Goal: Task Accomplishment & Management: Complete application form

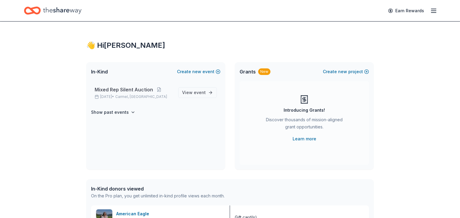
click at [138, 89] on span "Mixed Rep Silent Auction" at bounding box center [124, 89] width 58 height 7
click at [131, 87] on span "Mixed Rep Silent Auction" at bounding box center [124, 89] width 58 height 7
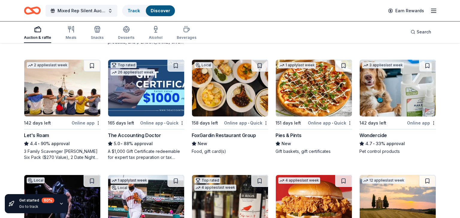
scroll to position [282, 0]
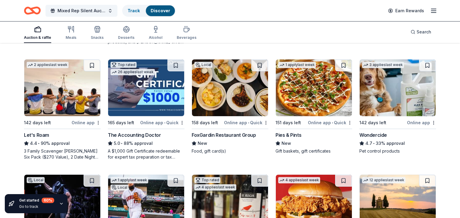
click at [239, 91] on img at bounding box center [230, 88] width 76 height 57
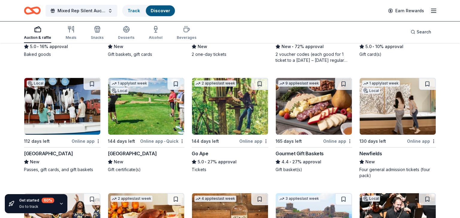
scroll to position [841, 0]
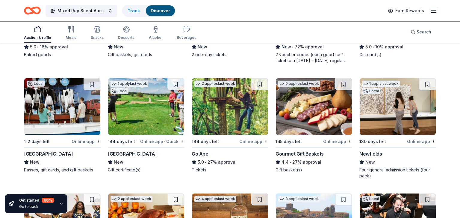
click at [147, 123] on img at bounding box center [146, 106] width 76 height 57
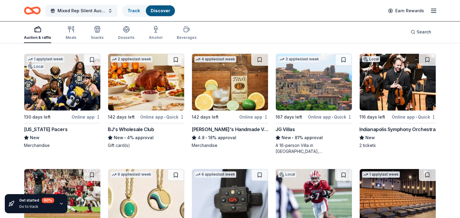
scroll to position [973, 0]
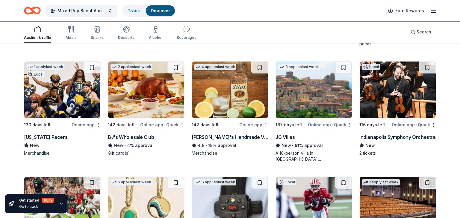
click at [217, 85] on img at bounding box center [230, 90] width 76 height 57
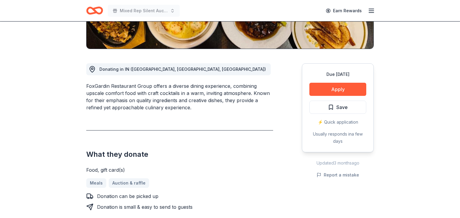
scroll to position [133, 0]
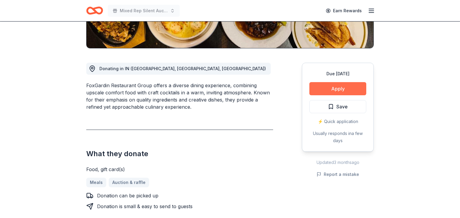
click at [336, 90] on button "Apply" at bounding box center [337, 88] width 57 height 13
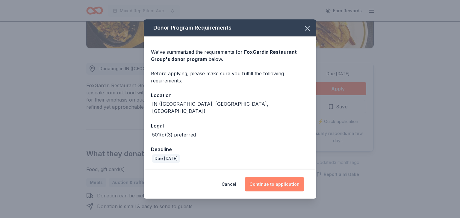
click at [261, 179] on button "Continue to application" at bounding box center [275, 184] width 60 height 14
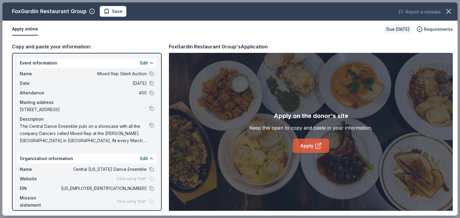
click at [308, 145] on link "Apply" at bounding box center [311, 146] width 36 height 14
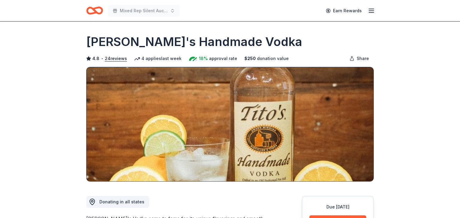
scroll to position [131, 0]
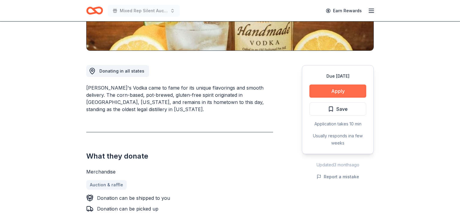
click at [331, 92] on button "Apply" at bounding box center [337, 91] width 57 height 13
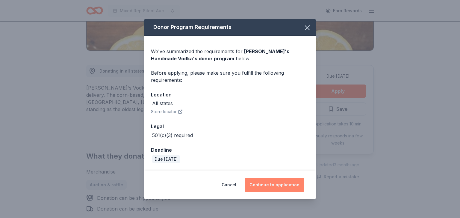
click at [265, 182] on button "Continue to application" at bounding box center [275, 185] width 60 height 14
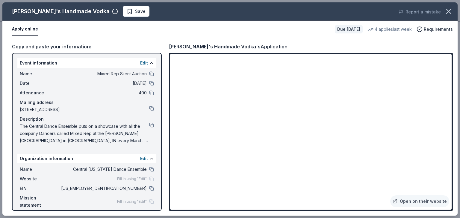
click at [321, 216] on div "Copy and paste your information: Event information Edit Name Mixed Rep Silent A…" at bounding box center [229, 127] width 455 height 178
